Goal: Transaction & Acquisition: Purchase product/service

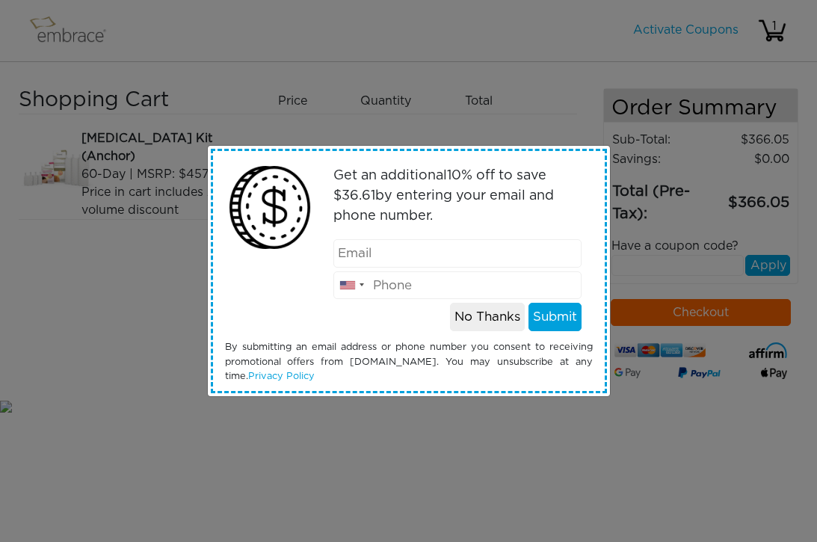
click at [482, 312] on button "No Thanks" at bounding box center [487, 317] width 75 height 28
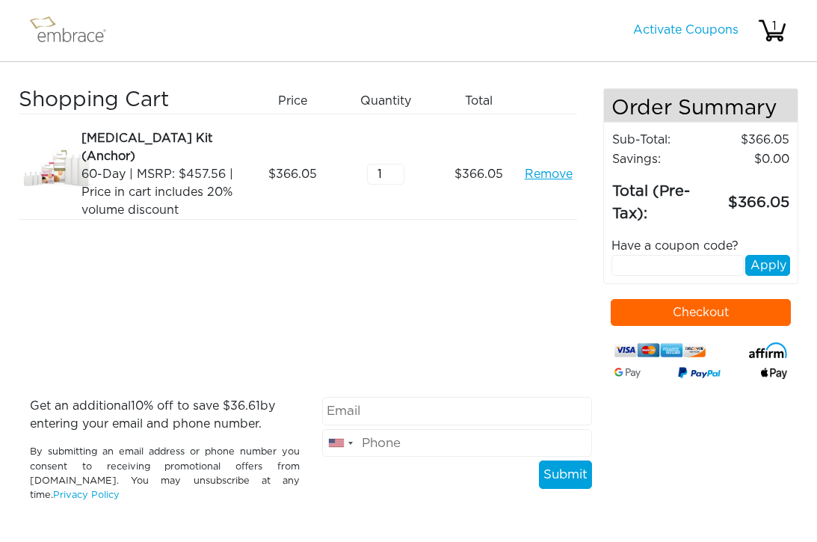
click at [642, 265] on input "text" at bounding box center [678, 265] width 132 height 21
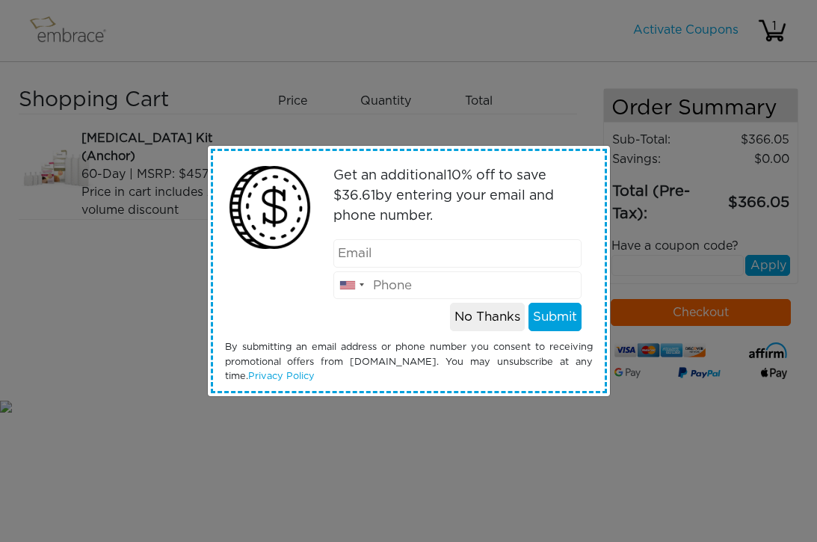
click at [476, 316] on button "No Thanks" at bounding box center [487, 317] width 75 height 28
click at [475, 313] on button "No Thanks" at bounding box center [487, 317] width 75 height 28
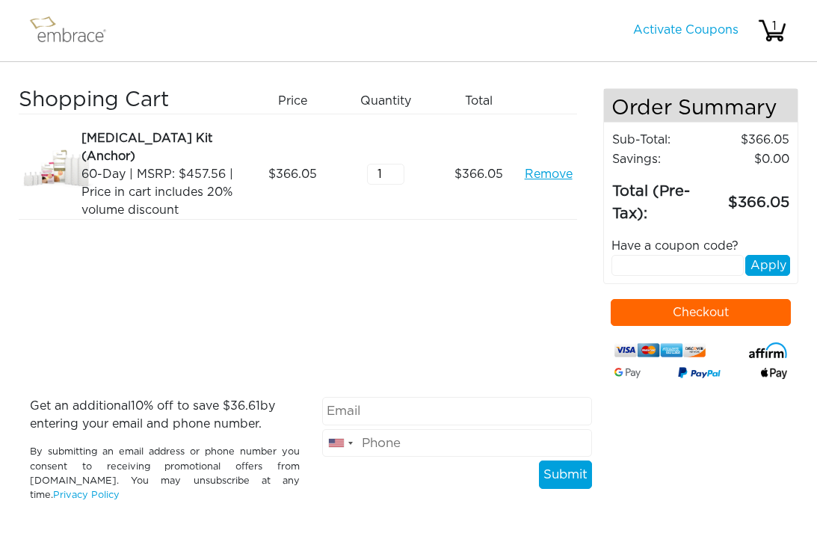
click at [628, 265] on input "text" at bounding box center [678, 265] width 132 height 21
click at [636, 268] on input "text" at bounding box center [678, 265] width 132 height 21
paste input "STACKANDSAVE!"
type input "STACKANDSAVE!"
click at [765, 262] on button "Apply" at bounding box center [768, 265] width 45 height 21
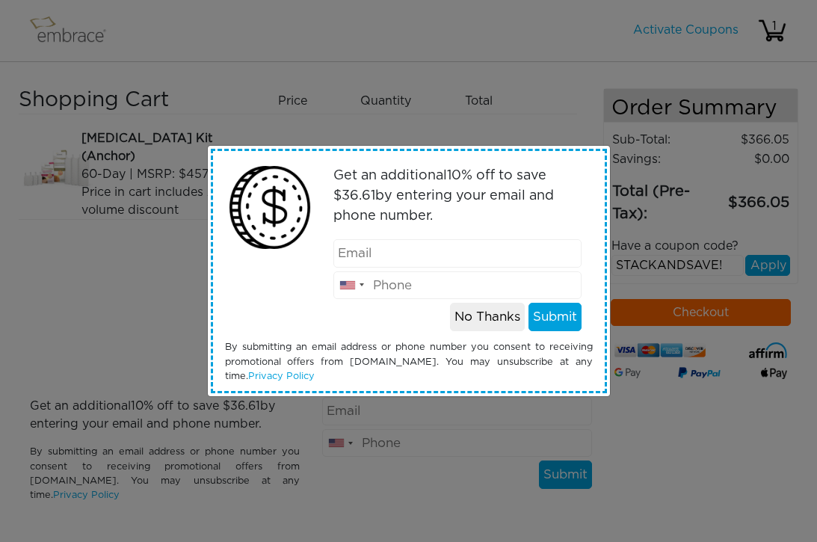
click at [479, 321] on button "No Thanks" at bounding box center [487, 317] width 75 height 28
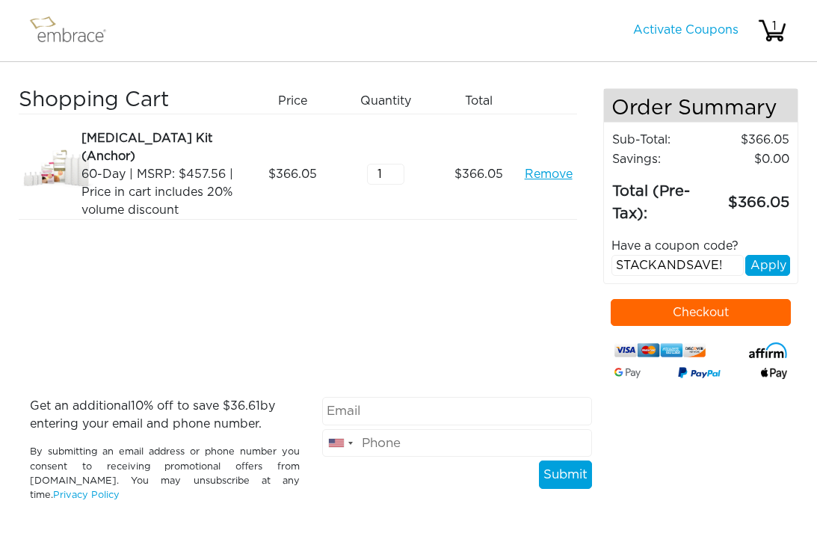
click at [777, 269] on button "Apply" at bounding box center [768, 265] width 45 height 21
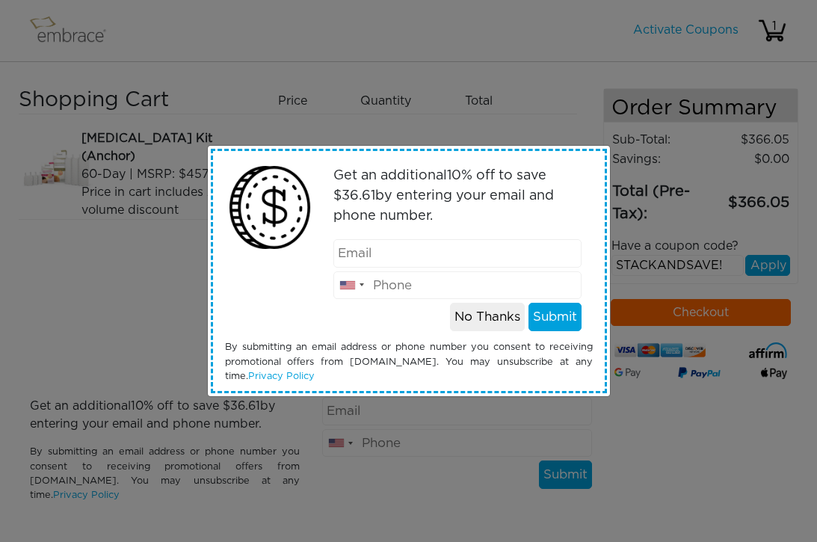
click at [477, 316] on button "No Thanks" at bounding box center [487, 317] width 75 height 28
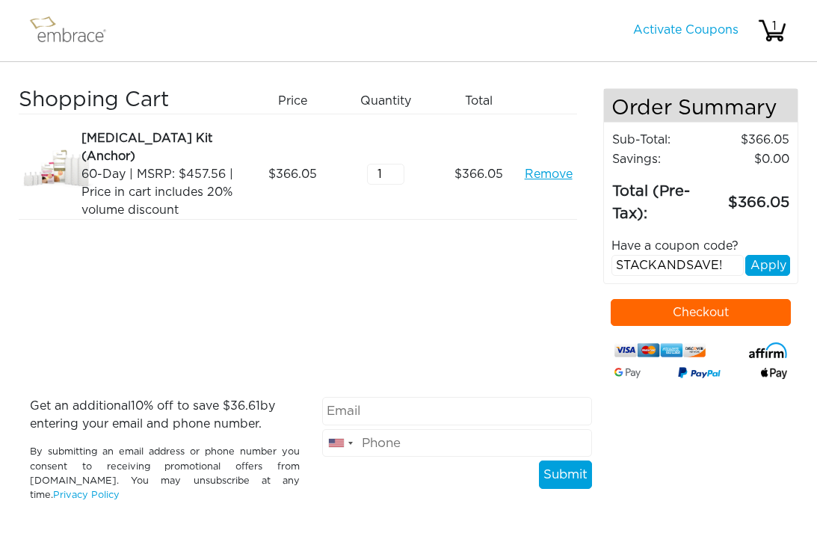
click at [774, 265] on button "Apply" at bounding box center [768, 265] width 45 height 21
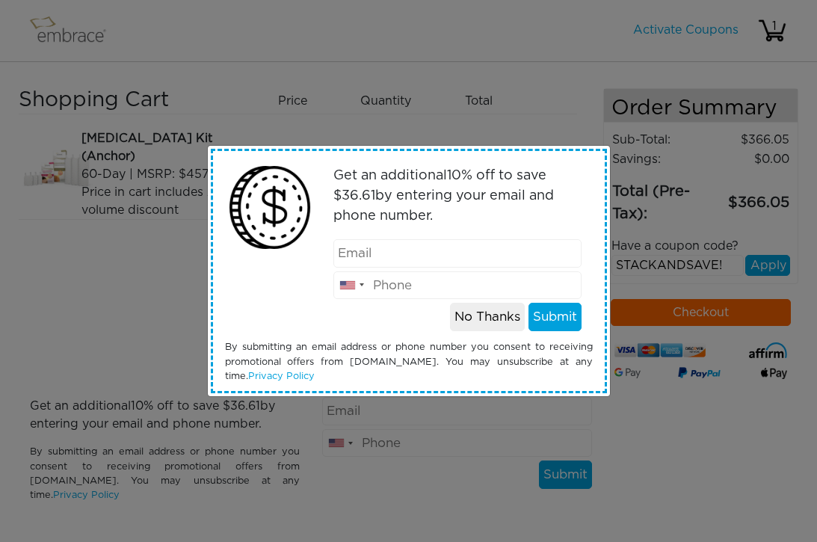
click at [485, 320] on button "No Thanks" at bounding box center [487, 317] width 75 height 28
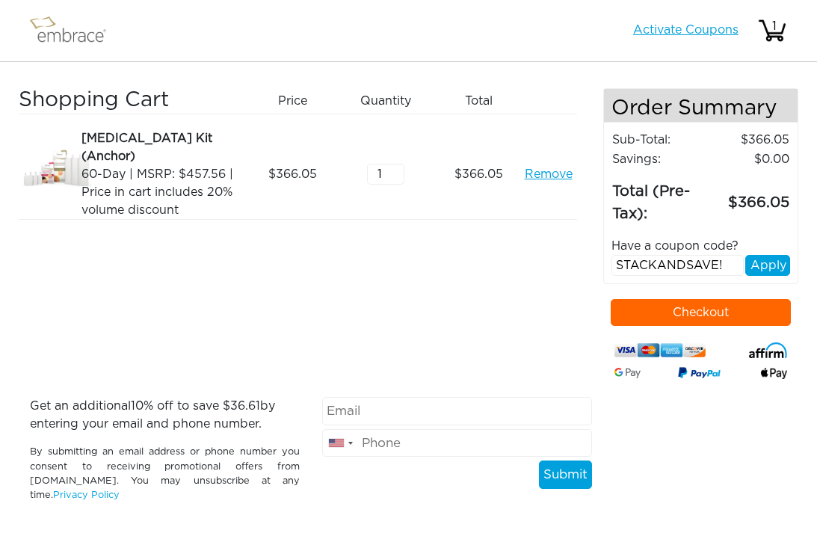
click at [686, 30] on link "Activate Coupons" at bounding box center [685, 30] width 105 height 12
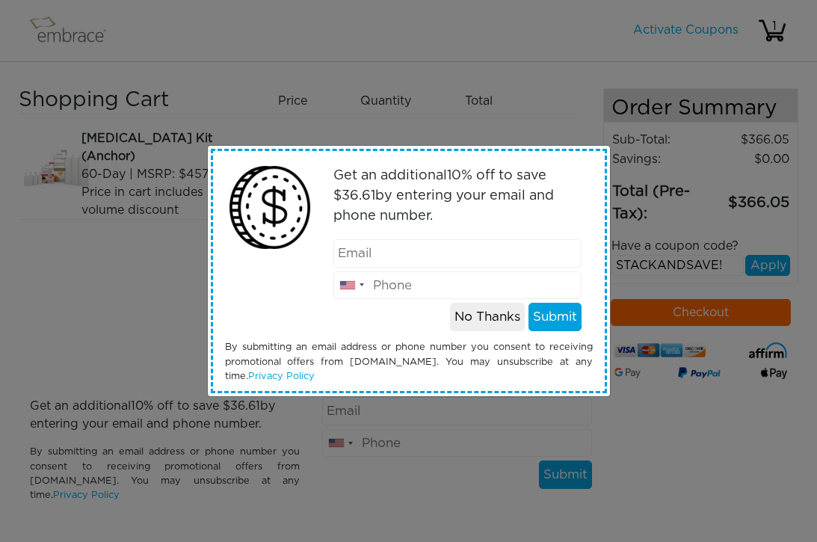
click at [488, 316] on button "No Thanks" at bounding box center [487, 317] width 75 height 28
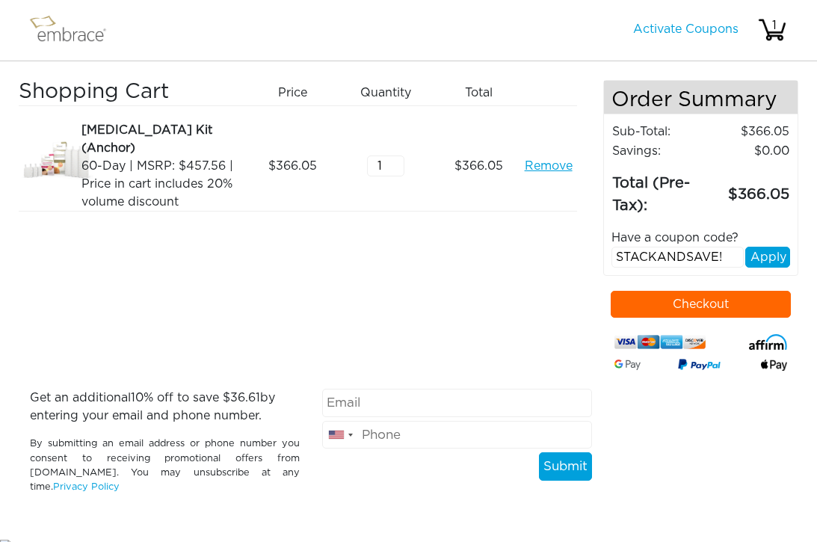
scroll to position [24, 0]
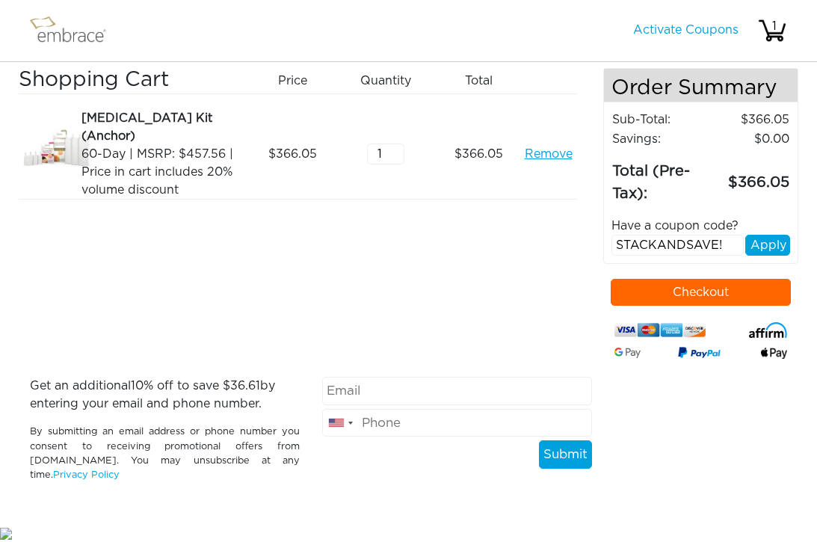
click at [64, 134] on img at bounding box center [56, 149] width 75 height 81
click at [104, 95] on div "[MEDICAL_DATA] Kit (Anchor) 60-Day | MSRP: $457.56 | Price in cart includes 20%…" at bounding box center [298, 146] width 559 height 105
